Goal: Task Accomplishment & Management: Complete application form

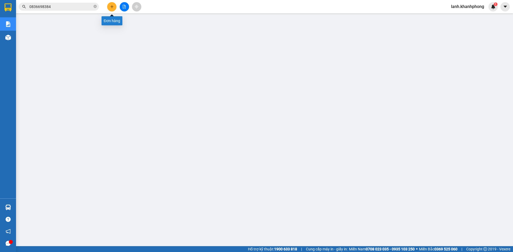
click at [112, 6] on icon "plus" at bounding box center [112, 6] width 0 height 3
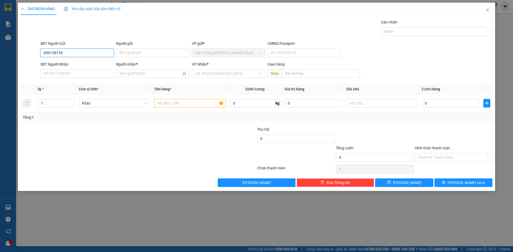
type input "0961381530"
click at [75, 66] on div "0961381530 - QUYÊN" at bounding box center [77, 64] width 67 height 6
type input "QUYÊN"
type input "0961381530"
click at [72, 76] on input "SĐT Người Nhận" at bounding box center [76, 73] width 73 height 9
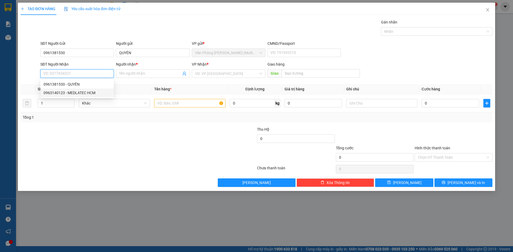
click at [83, 95] on div "0963140123 - MEDLATEC HCM" at bounding box center [77, 93] width 67 height 6
type input "0963140123"
type input "MEDLATEC HCM"
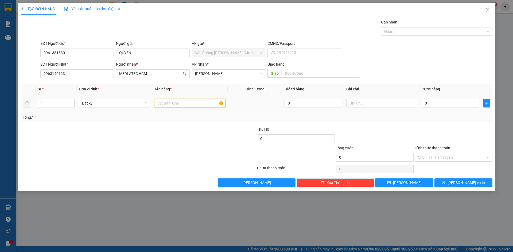
click at [177, 105] on input "text" at bounding box center [189, 103] width 71 height 9
type input "1 TX"
click at [450, 100] on input "0" at bounding box center [449, 103] width 57 height 9
type input "3"
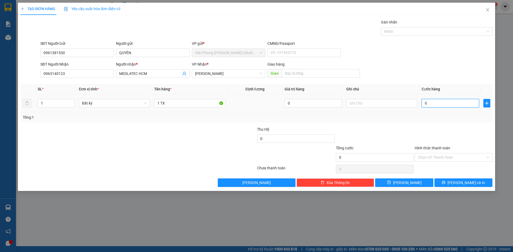
type input "3"
type input "30"
type input "300"
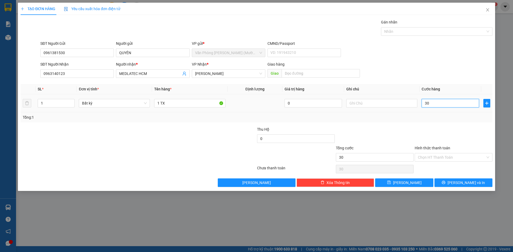
type input "300"
type input "3.000"
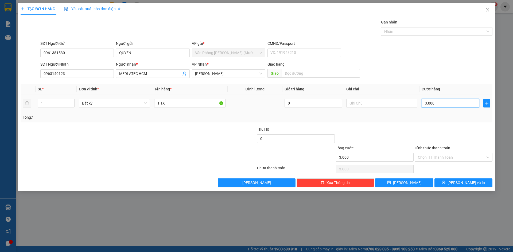
type input "30.000"
click at [453, 154] on input "Hình thức thanh toán" at bounding box center [452, 158] width 68 height 8
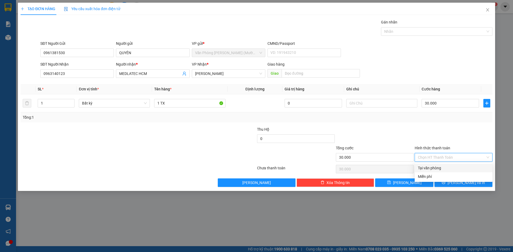
click at [441, 166] on div "Tại văn phòng" at bounding box center [453, 168] width 71 height 6
type input "0"
click at [445, 182] on icon "printer" at bounding box center [443, 183] width 4 height 4
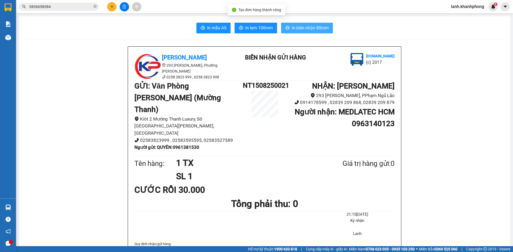
drag, startPoint x: 301, startPoint y: 32, endPoint x: 299, endPoint y: 29, distance: 3.7
click at [300, 32] on button "In biên nhận 80mm" at bounding box center [307, 28] width 52 height 11
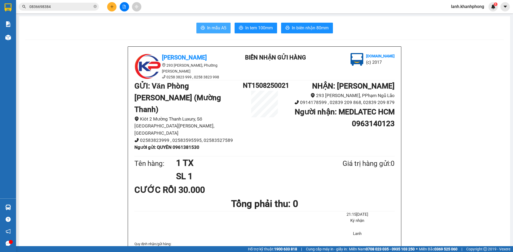
click at [214, 24] on button "In mẫu A5" at bounding box center [213, 28] width 34 height 11
click at [112, 8] on icon "plus" at bounding box center [112, 6] width 0 height 3
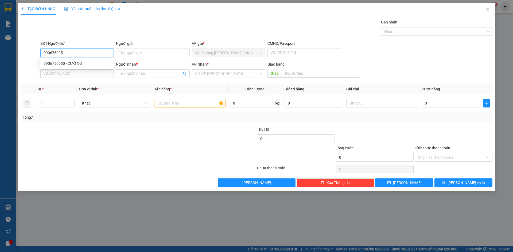
type input "0906750950"
click at [104, 65] on div "0906750950 - CƯỜNG" at bounding box center [77, 64] width 67 height 6
type input "CƯỜNG"
type input "0906750950"
click at [69, 75] on input "SĐT Người Nhận" at bounding box center [76, 73] width 73 height 9
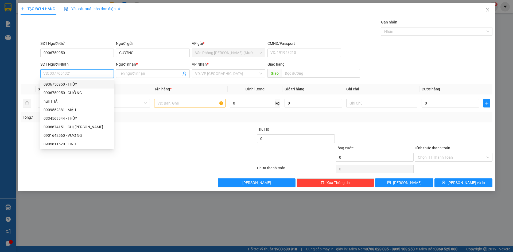
click at [67, 83] on div "0936750950 - THÙY" at bounding box center [77, 84] width 67 height 6
type input "0936750950"
type input "THÙY"
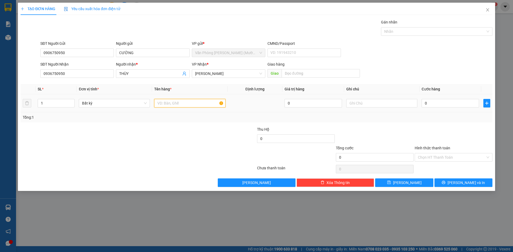
click at [194, 105] on input "text" at bounding box center [189, 103] width 71 height 9
type input "1 TG"
click at [422, 103] on input "0" at bounding box center [449, 103] width 57 height 9
type input "4"
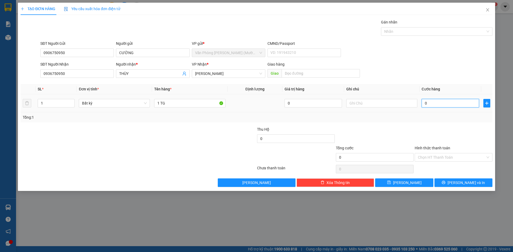
type input "4"
type input "40"
type input "400"
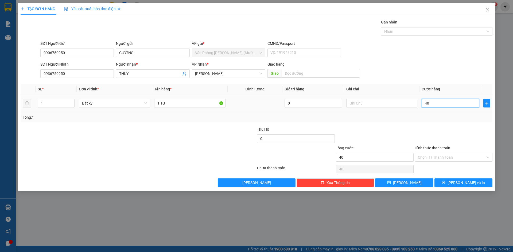
type input "400"
type input "4.000"
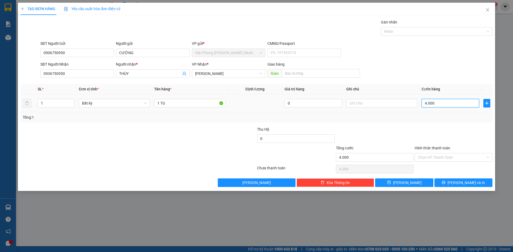
type input "40.000"
click at [435, 134] on div at bounding box center [453, 136] width 79 height 19
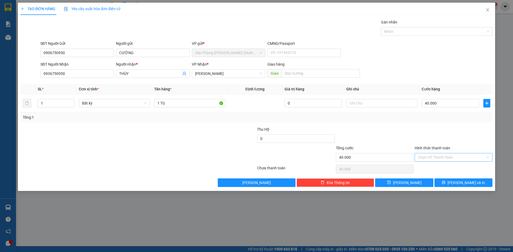
click at [451, 154] on input "Hình thức thanh toán" at bounding box center [452, 158] width 68 height 8
click at [437, 168] on div "Tại văn phòng" at bounding box center [453, 168] width 71 height 6
type input "0"
click at [451, 182] on button "[PERSON_NAME] và In" at bounding box center [463, 183] width 58 height 9
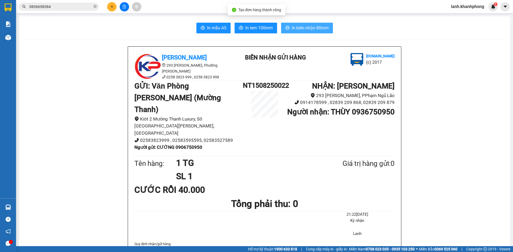
click at [308, 30] on span "In biên nhận 80mm" at bounding box center [310, 28] width 37 height 7
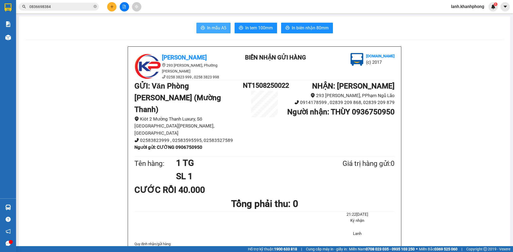
drag, startPoint x: 212, startPoint y: 31, endPoint x: 209, endPoint y: 28, distance: 4.4
click at [211, 31] on span "In mẫu A5" at bounding box center [216, 28] width 19 height 7
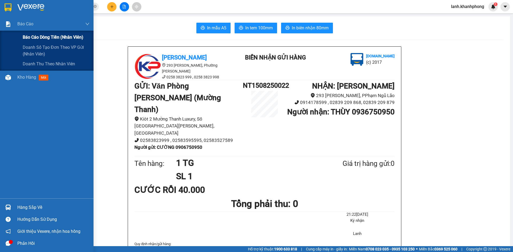
click at [37, 36] on span "Báo cáo dòng tiền (nhân viên)" at bounding box center [53, 37] width 61 height 7
